Goal: Information Seeking & Learning: Learn about a topic

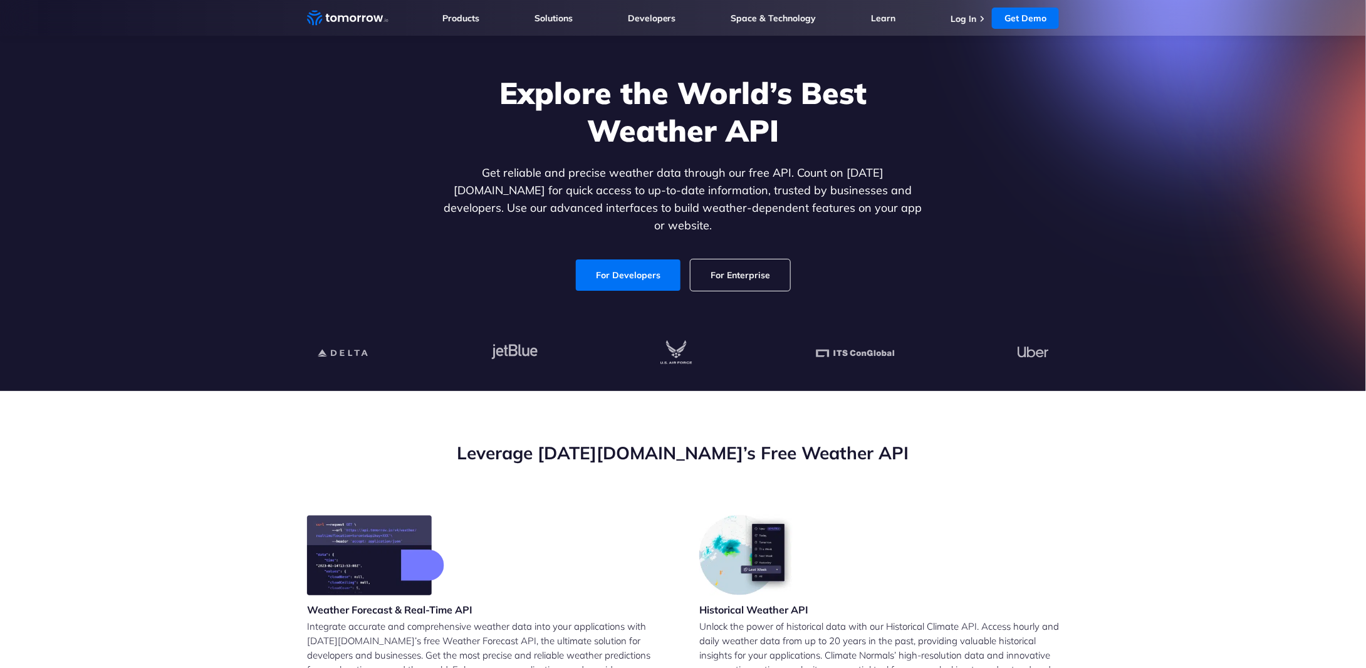
scroll to position [63, 0]
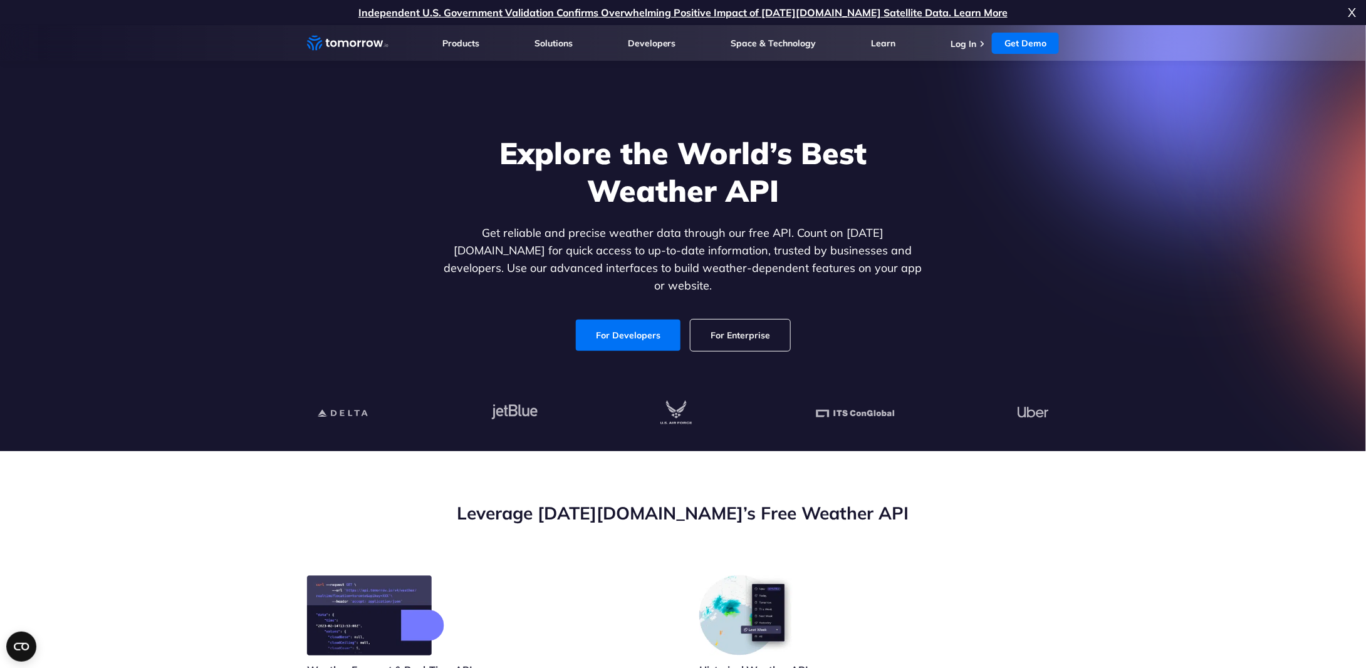
click at [722, 320] on link "For Enterprise" at bounding box center [740, 335] width 100 height 31
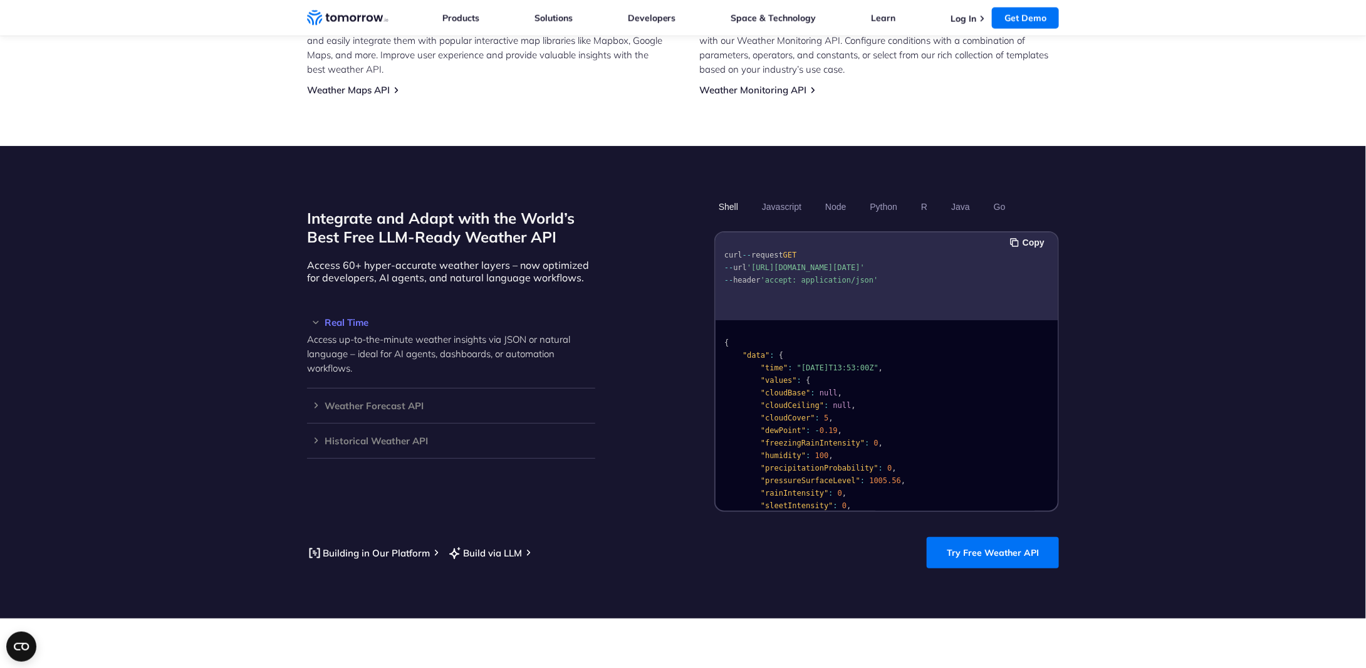
scroll to position [940, 0]
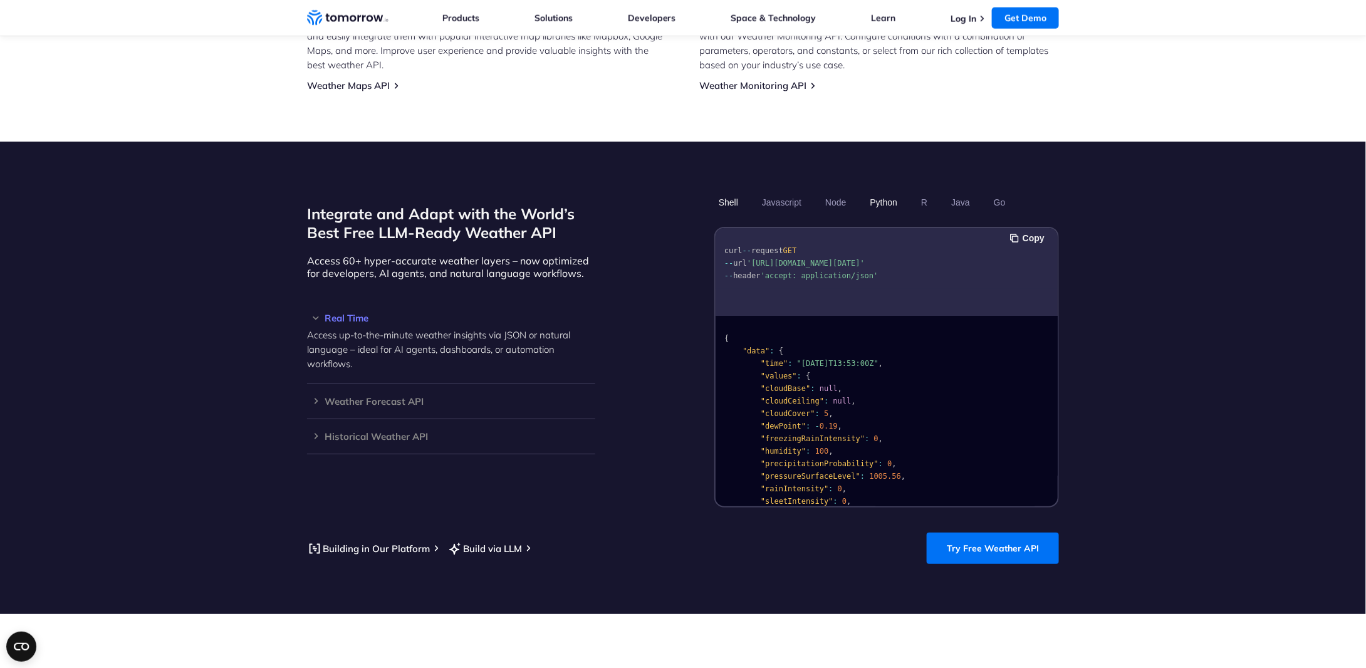
click at [891, 192] on button "Python" at bounding box center [884, 202] width 36 height 21
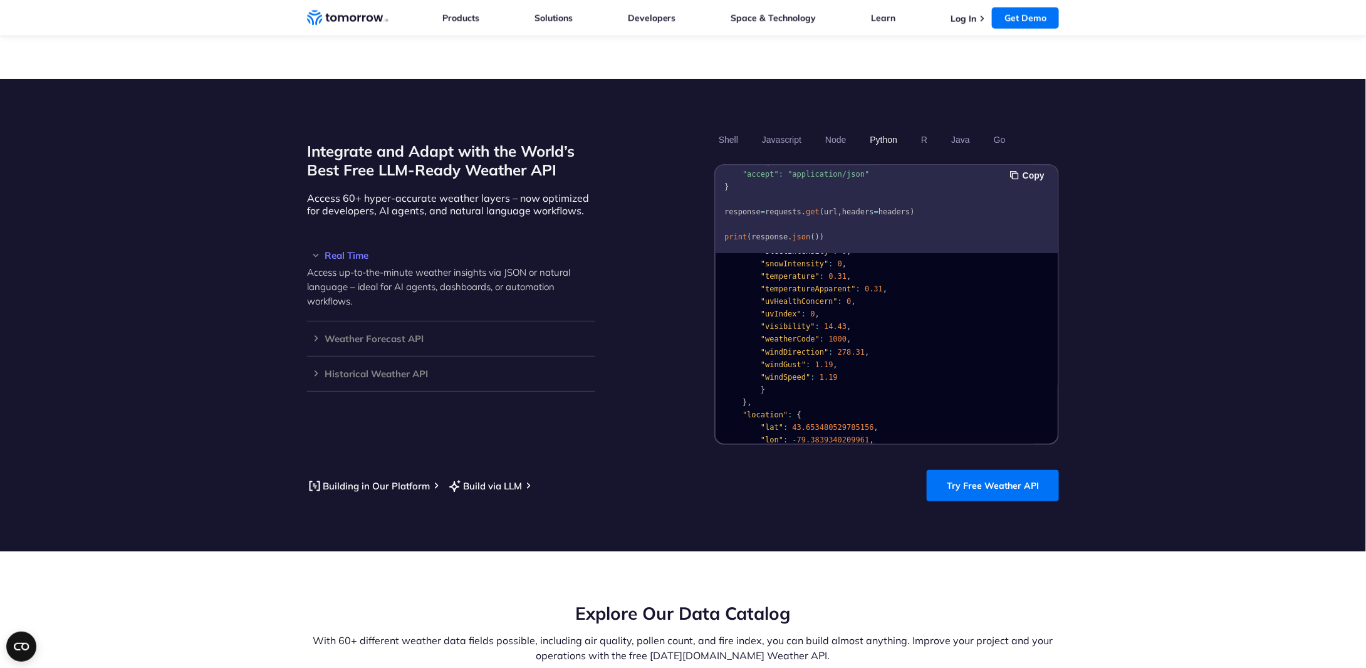
scroll to position [251, 0]
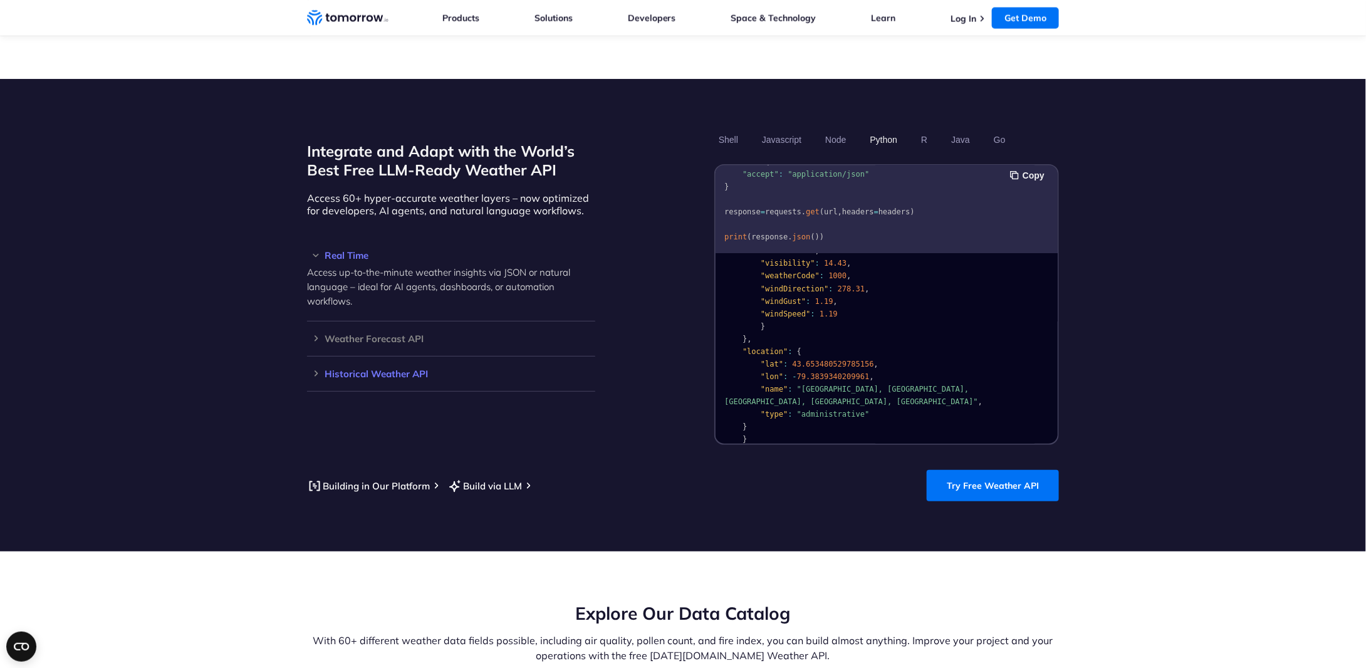
click at [314, 356] on div "Historical Weather API Optimize your operations with access to hourly and daily…" at bounding box center [451, 373] width 288 height 35
click at [314, 369] on h3 "Historical Weather API" at bounding box center [451, 373] width 288 height 9
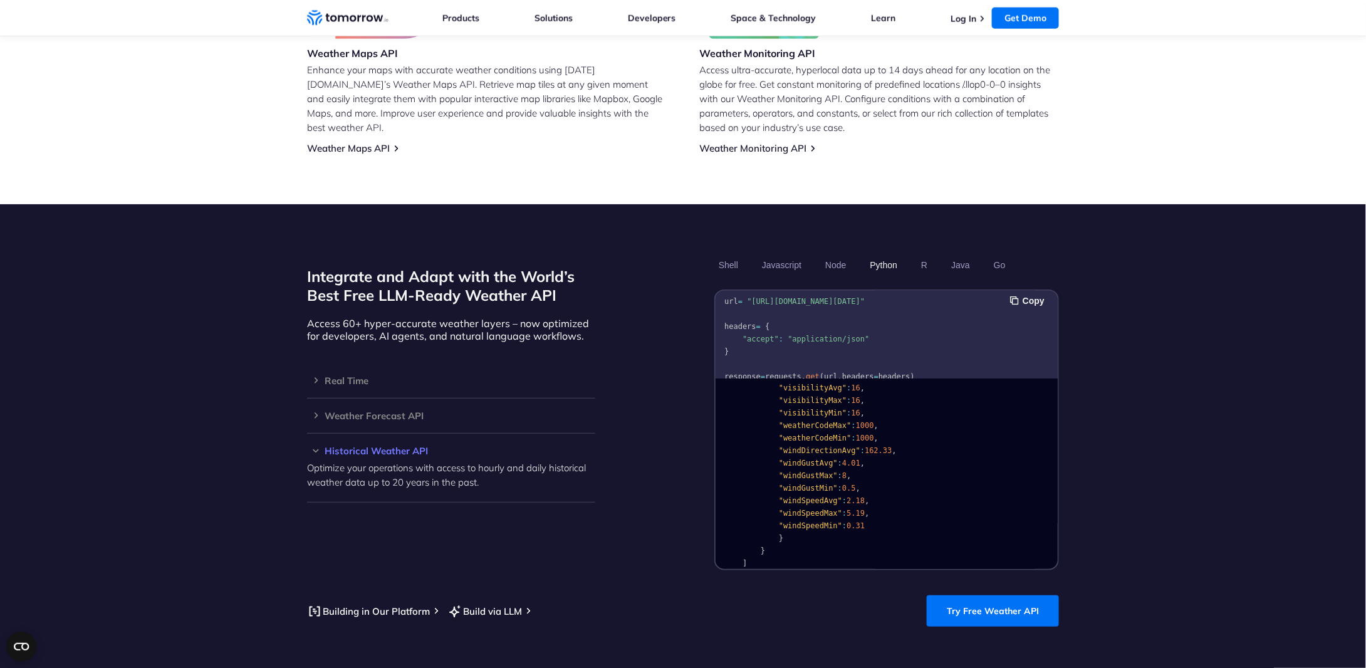
scroll to position [63, 0]
drag, startPoint x: 739, startPoint y: 301, endPoint x: 940, endPoint y: 340, distance: 204.2
click at [940, 340] on pre "import requests url = "https://api.tomorrow.io/v4/weather/history/recent?locati…" at bounding box center [886, 310] width 342 height 157
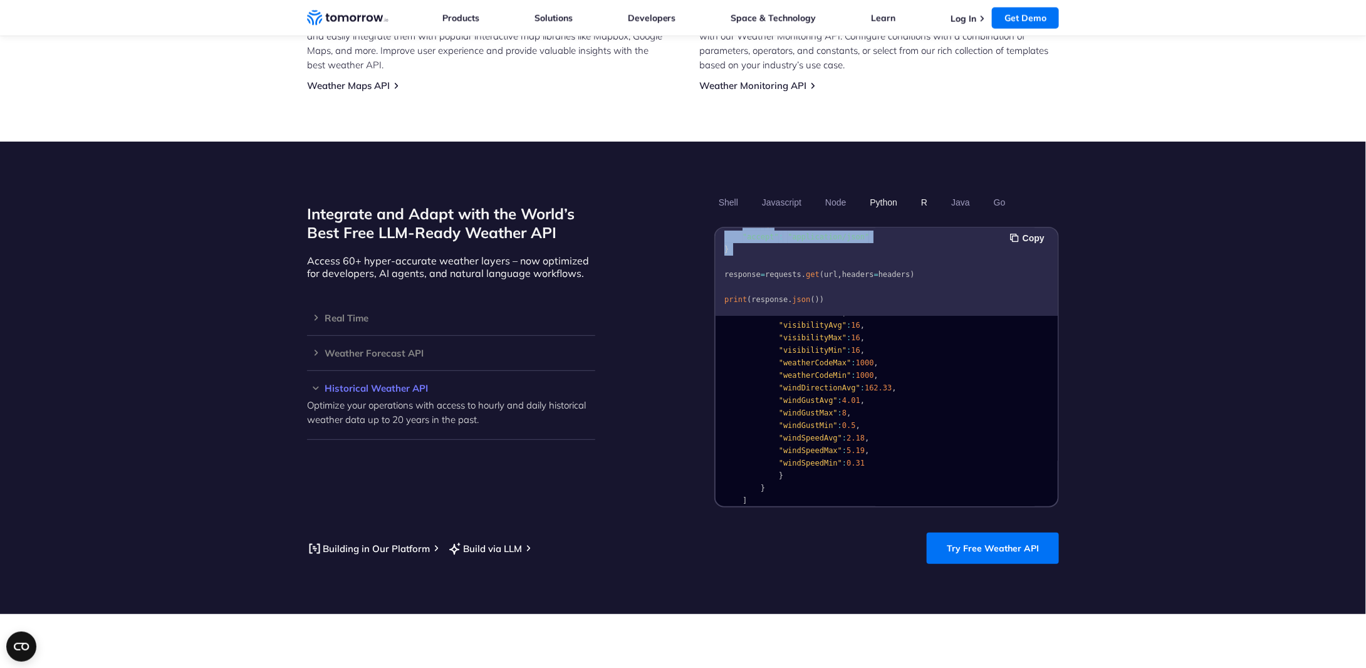
click at [930, 192] on button "R" at bounding box center [924, 202] width 15 height 21
click at [880, 196] on button "Python" at bounding box center [884, 202] width 36 height 21
click at [917, 192] on button "R" at bounding box center [924, 202] width 15 height 21
click at [889, 192] on button "Python" at bounding box center [884, 202] width 36 height 21
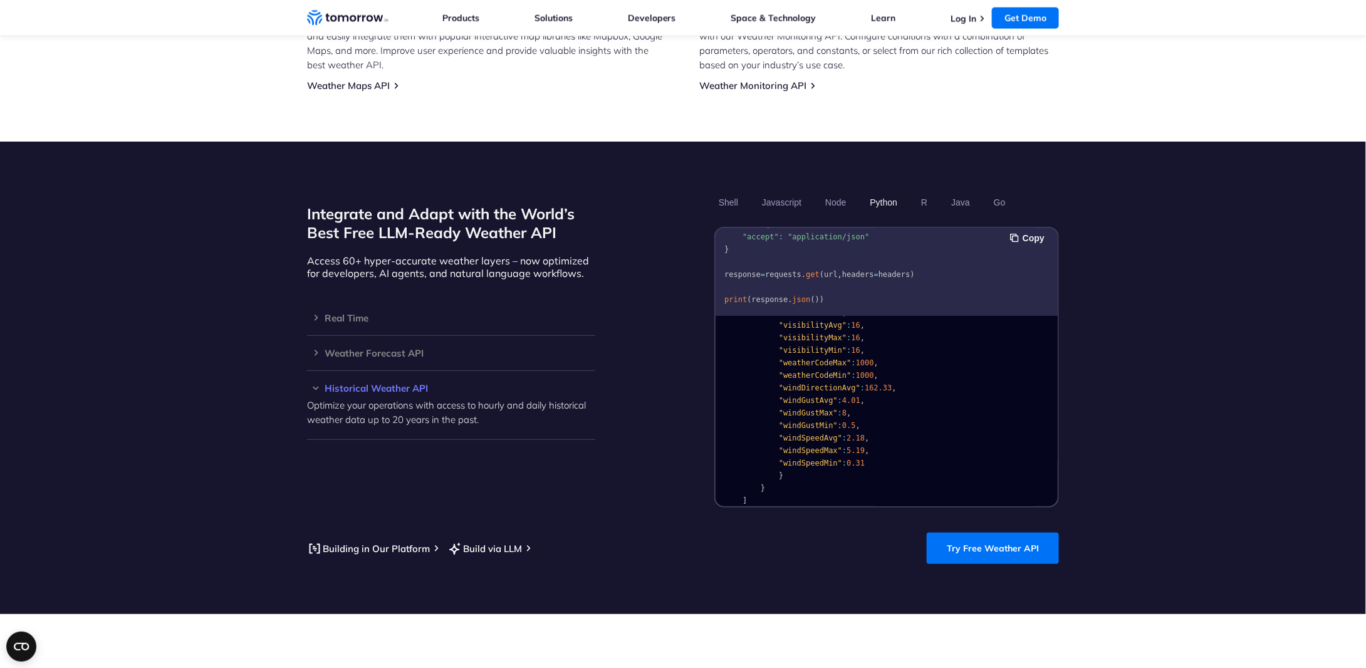
click at [360, 383] on h3 "Historical Weather API" at bounding box center [451, 387] width 288 height 9
click at [359, 301] on div "Real Time Access up-to-the-minute weather insights via JSON or natural language…" at bounding box center [451, 318] width 288 height 35
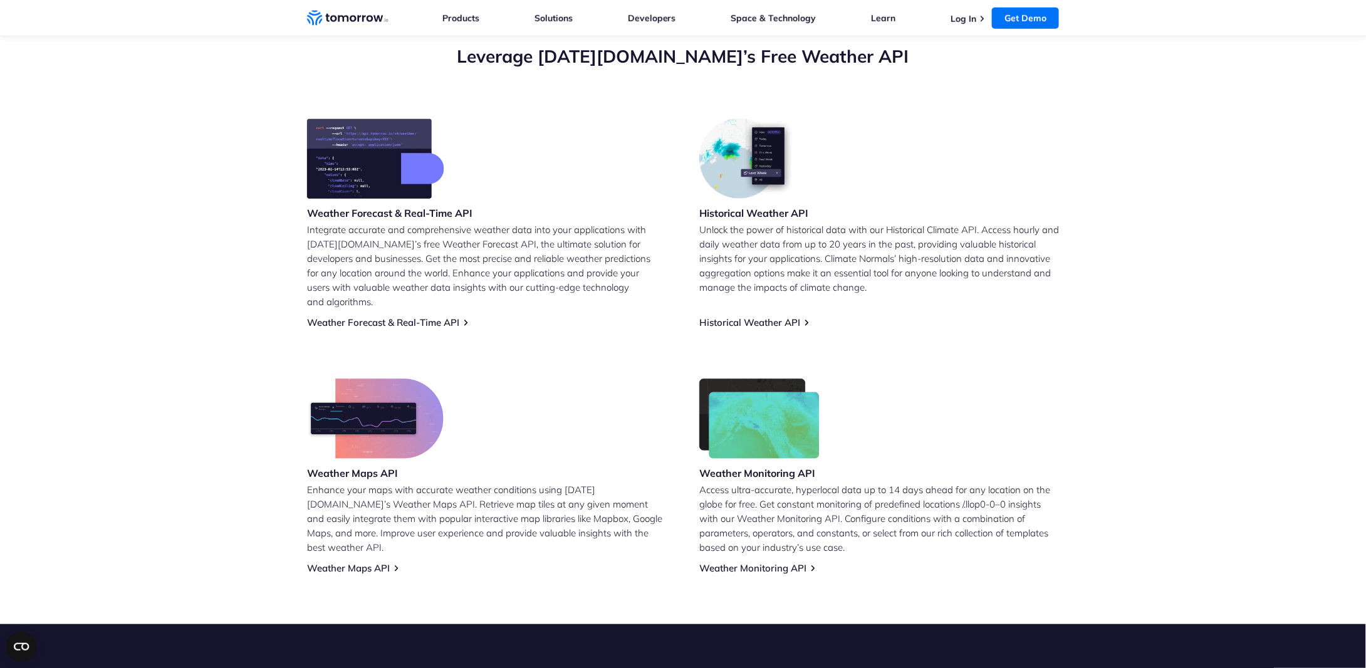
scroll to position [564, 0]
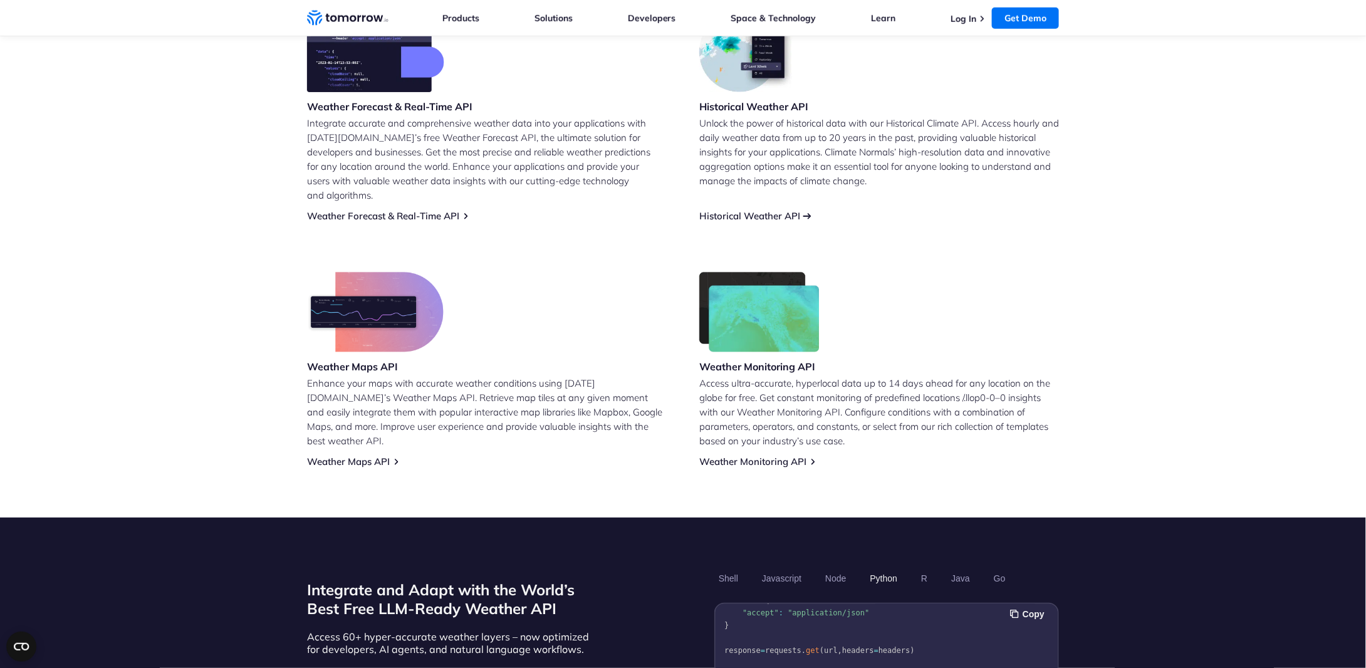
click at [778, 210] on link "Historical Weather API" at bounding box center [749, 216] width 101 height 12
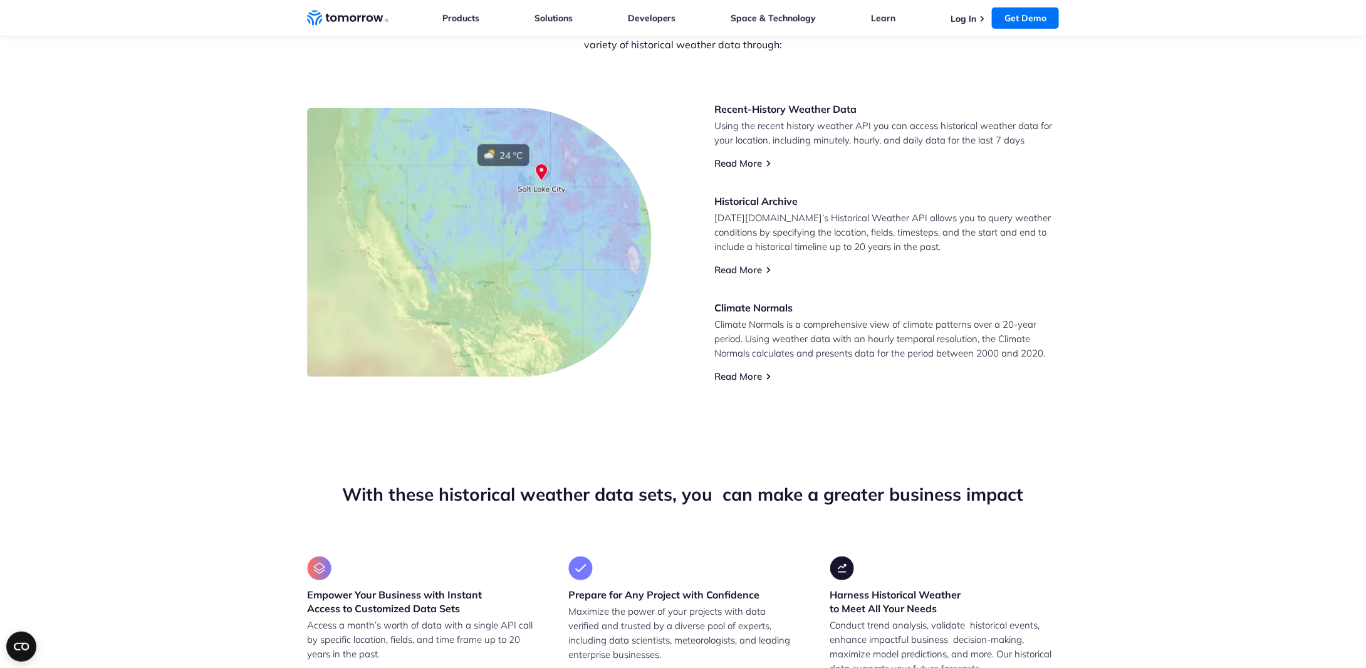
scroll to position [401, 0]
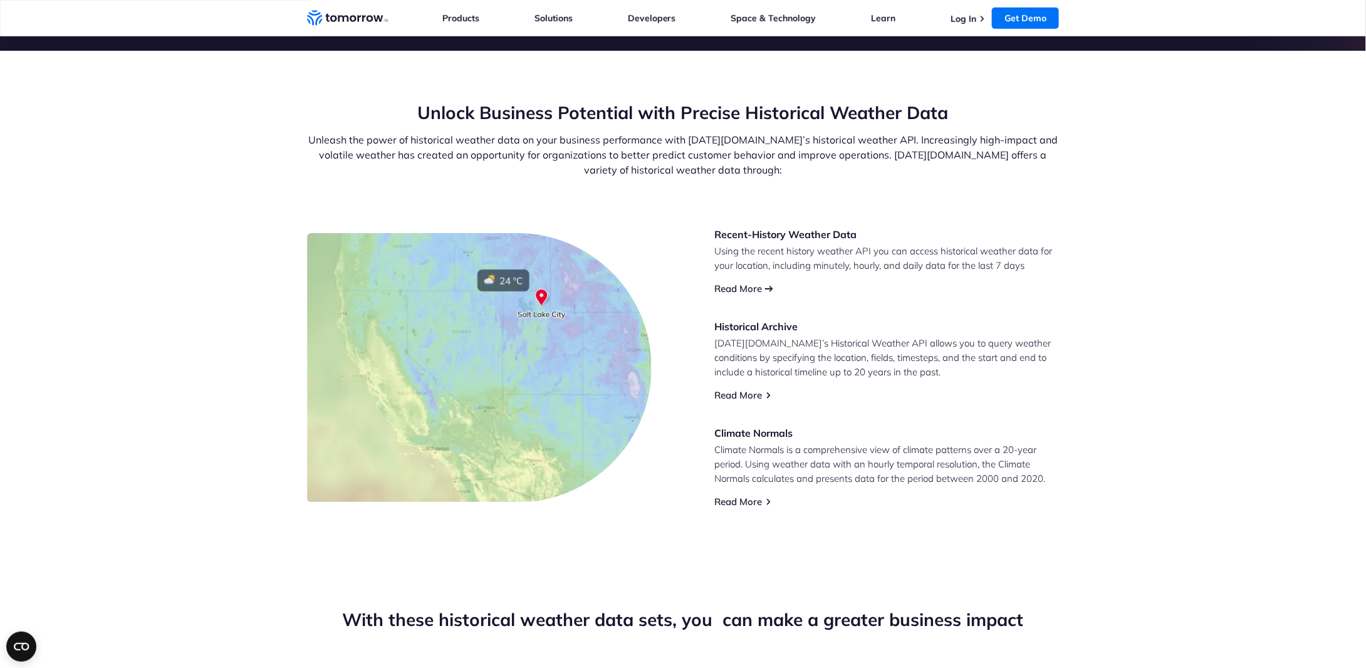
click at [723, 289] on link "Read More" at bounding box center [738, 289] width 48 height 12
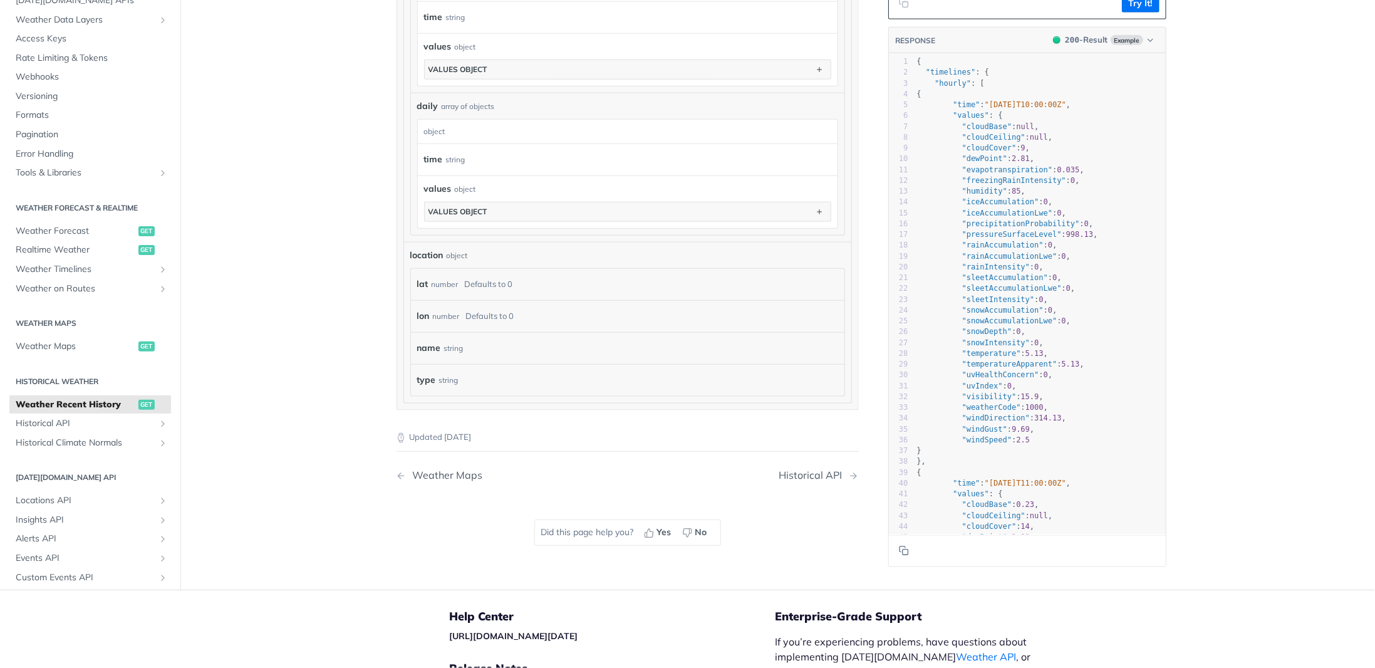
scroll to position [814, 0]
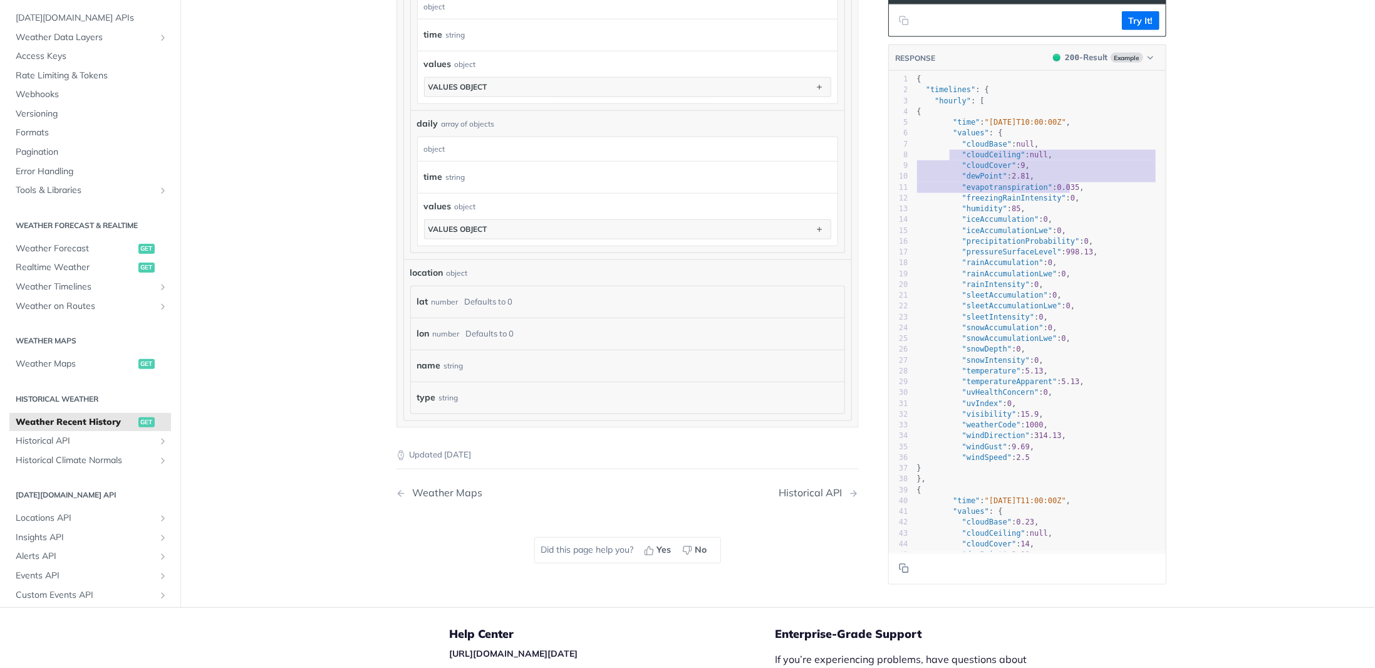
drag, startPoint x: 946, startPoint y: 143, endPoint x: 1061, endPoint y: 170, distance: 118.4
click at [1063, 173] on div "1 { 2 "timelines" : { 3 "hourly" : [ 4 { 5 "time" : "[DATE]T10:00:00Z" , 6 "val…" at bounding box center [1040, 360] width 251 height 573
type textarea ""cloudCeiling": null, "cloudCover": 9, "dewPoint": 2.81,"
click at [1061, 171] on pre ""dewPoint" : 2.81 ," at bounding box center [1040, 176] width 251 height 11
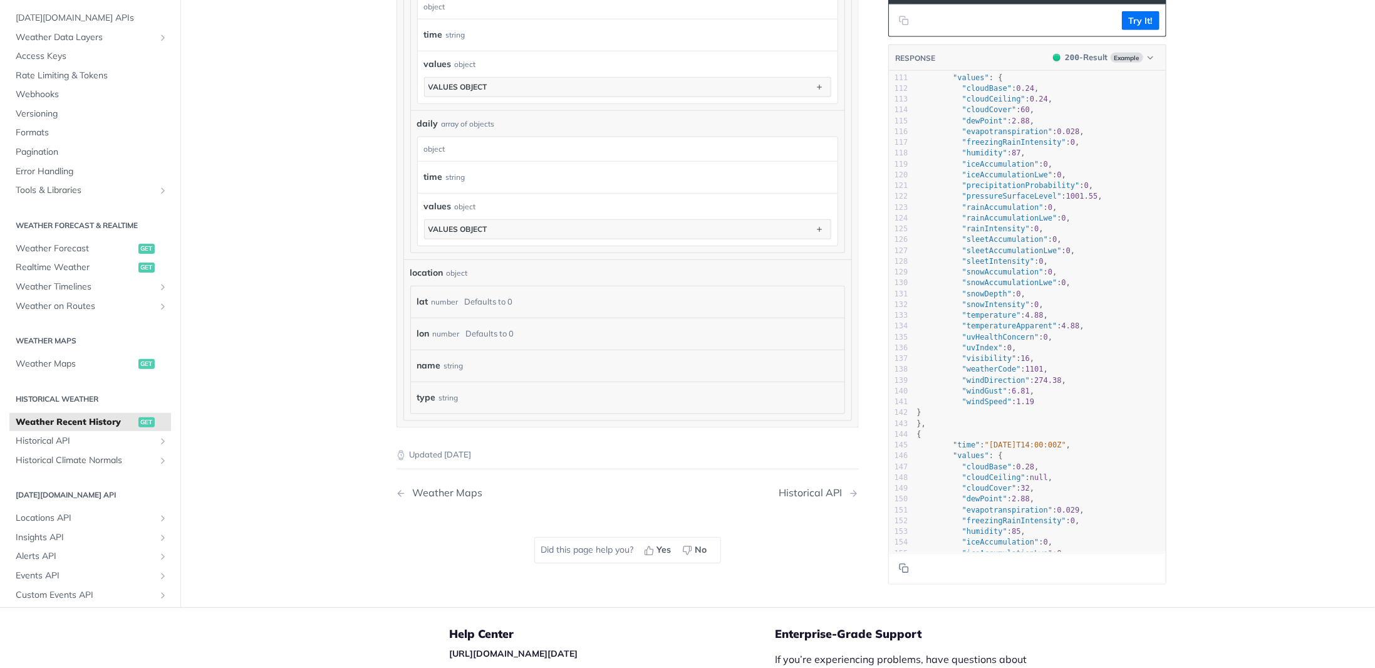
scroll to position [0, 0]
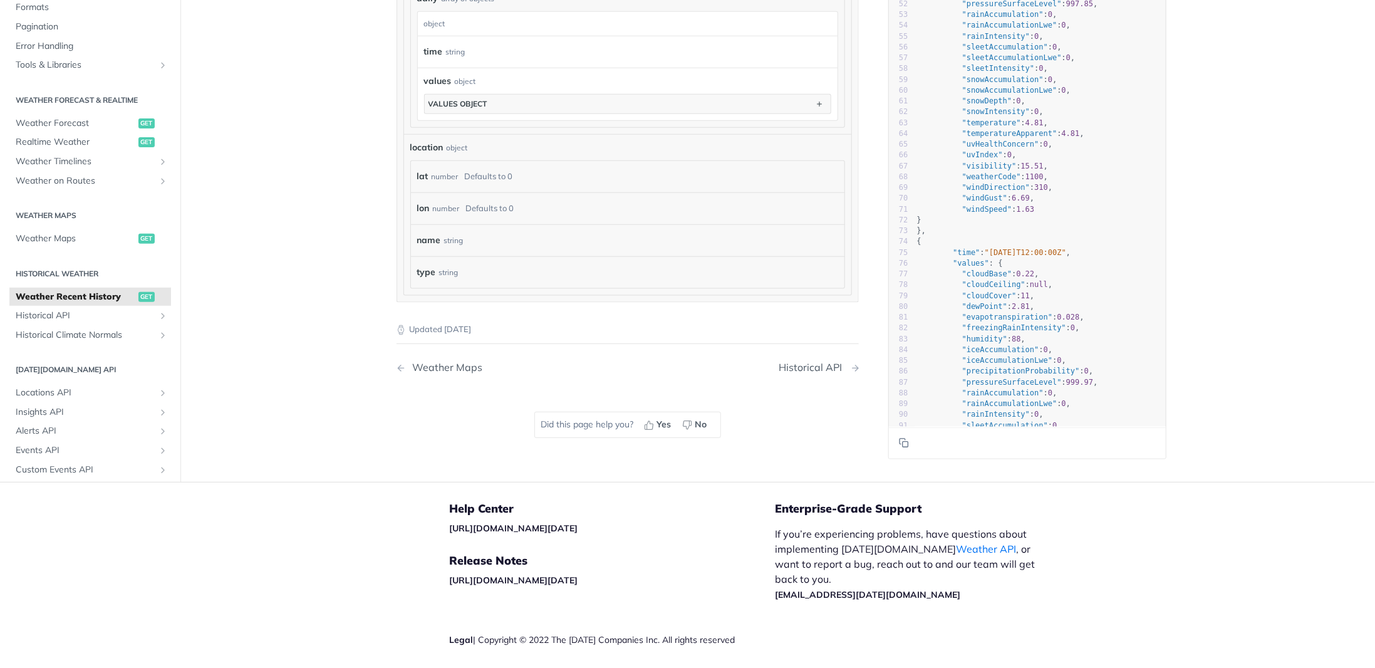
click at [817, 361] on div "Historical API" at bounding box center [814, 367] width 70 height 12
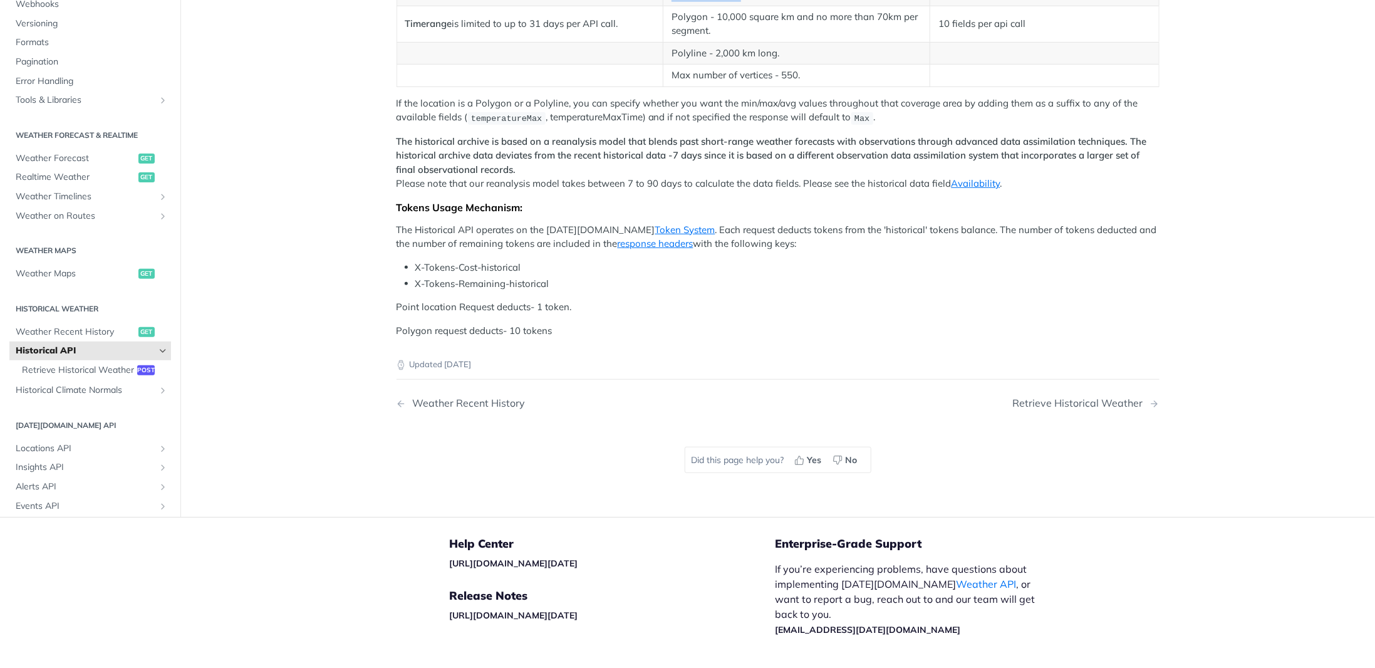
drag, startPoint x: 661, startPoint y: 298, endPoint x: 735, endPoint y: 295, distance: 74.0
drag, startPoint x: 706, startPoint y: 319, endPoint x: 747, endPoint y: 319, distance: 40.7
click at [747, 42] on td "Polygon - 10,000 square km and no more than 70km per segment." at bounding box center [796, 24] width 267 height 36
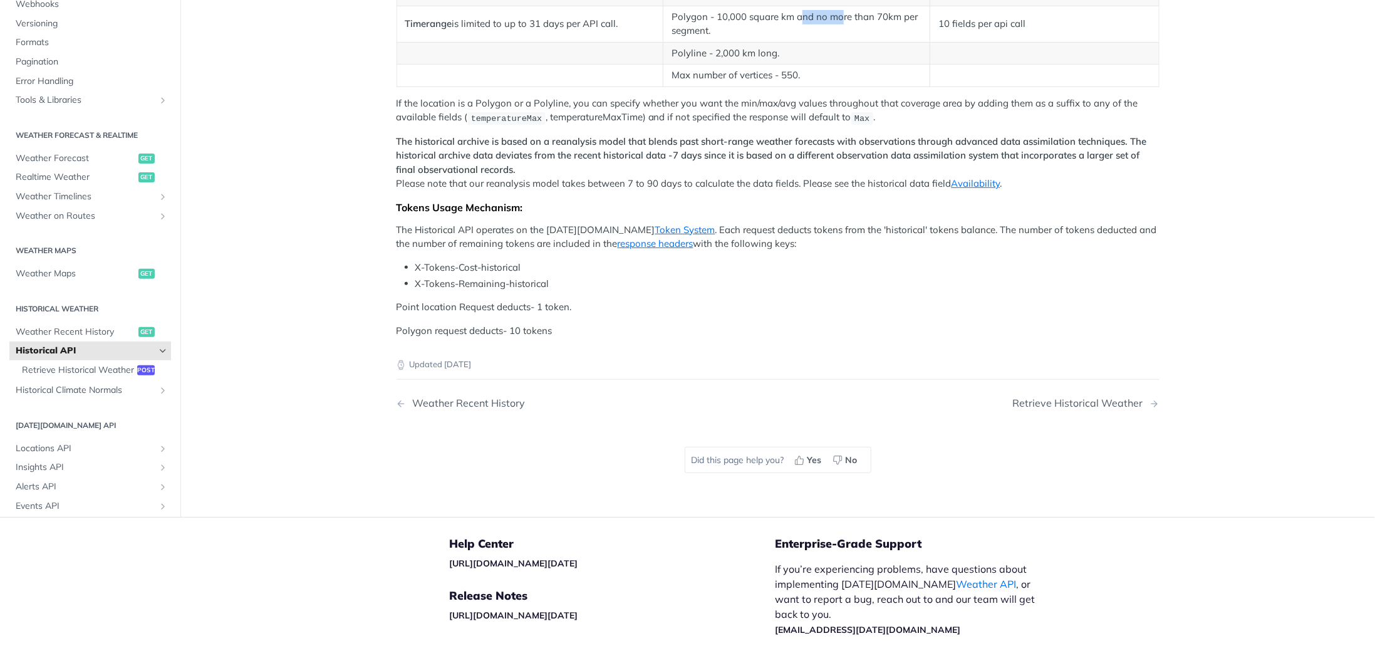
drag, startPoint x: 803, startPoint y: 323, endPoint x: 840, endPoint y: 324, distance: 37.0
click at [839, 42] on td "Polygon - 10,000 square km and no more than 70km per segment." at bounding box center [796, 24] width 267 height 36
click at [1081, 65] on td at bounding box center [1044, 53] width 229 height 23
click at [377, 316] on article "Historical API Tomorrow.io's Historical Weather API allows you to query weather…" at bounding box center [778, 166] width 802 height 700
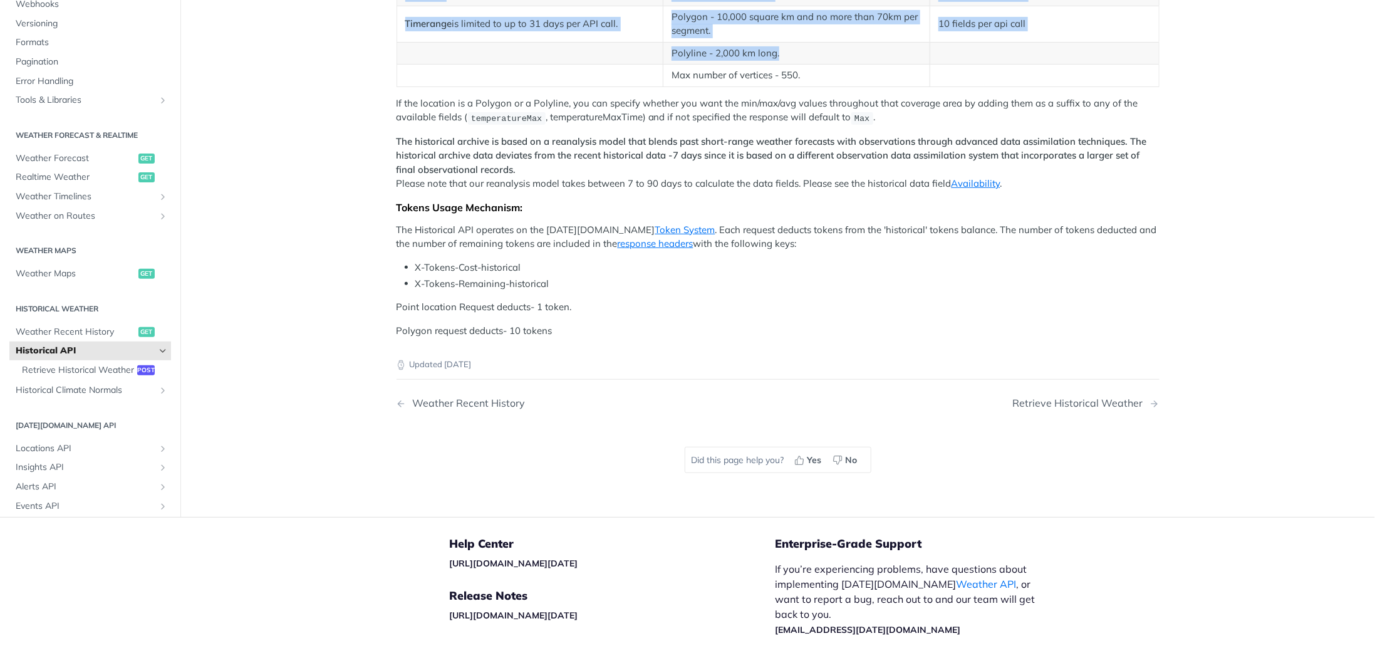
drag, startPoint x: 390, startPoint y: 268, endPoint x: 1146, endPoint y: 360, distance: 761.8
click at [1146, 360] on article "Historical API Tomorrow.io's Historical Weather API allows you to query weather…" at bounding box center [778, 166] width 802 height 700
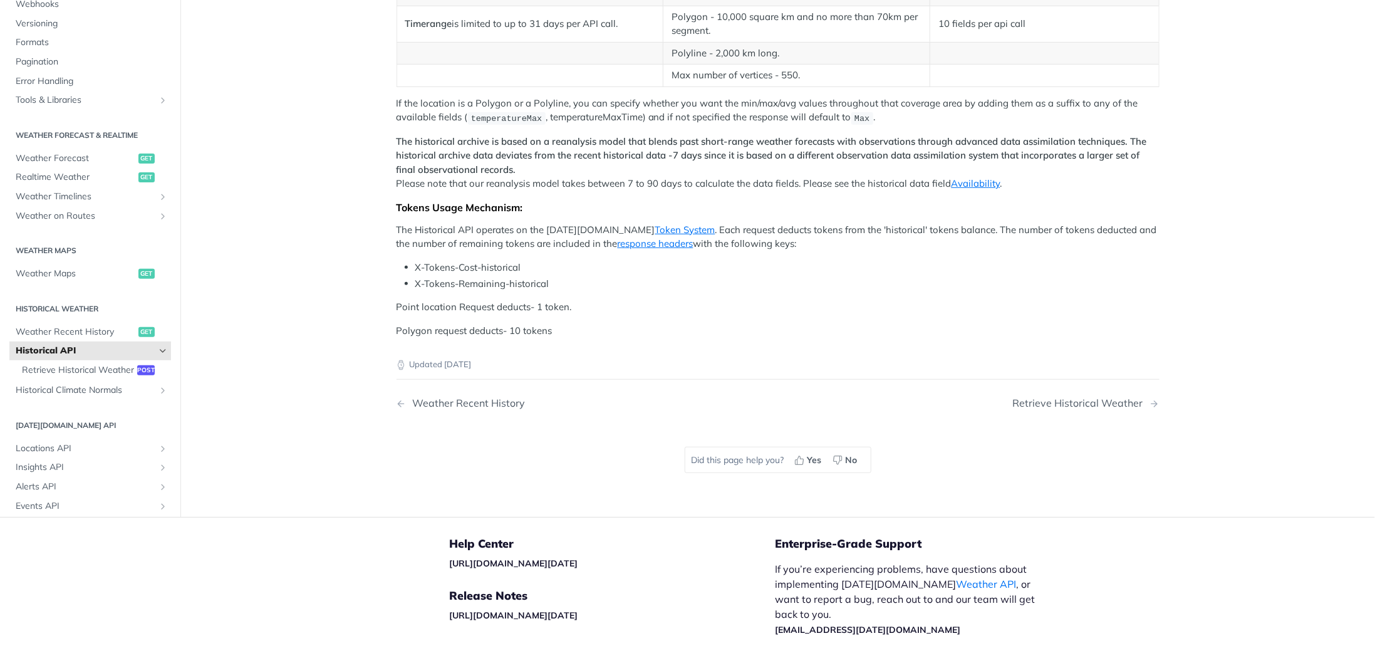
click at [1119, 87] on td at bounding box center [1044, 76] width 229 height 23
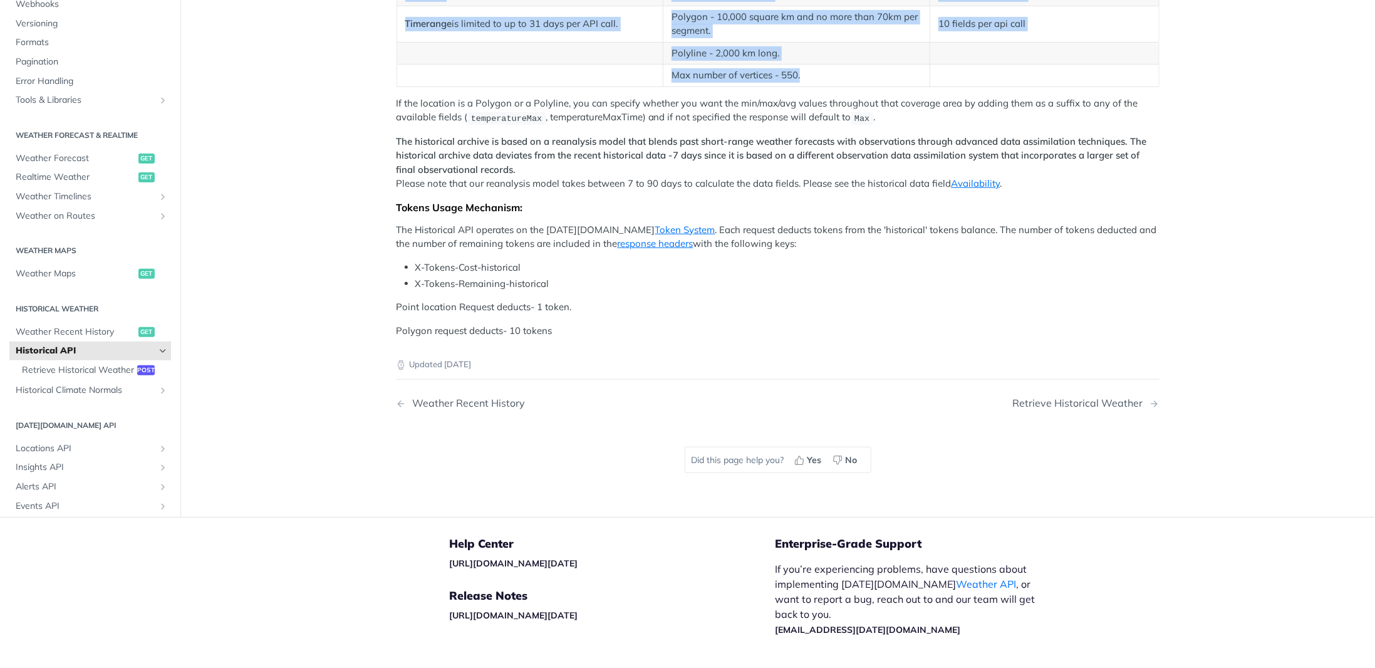
drag, startPoint x: 1131, startPoint y: 389, endPoint x: 375, endPoint y: 264, distance: 767.1
click at [377, 264] on article "Historical API Tomorrow.io's Historical Weather API allows you to query weather…" at bounding box center [778, 166] width 802 height 700
copy div "Limitations: All Users Polygon/Polyline Users Token System Users Timerange is l…"
